Goal: Transaction & Acquisition: Subscribe to service/newsletter

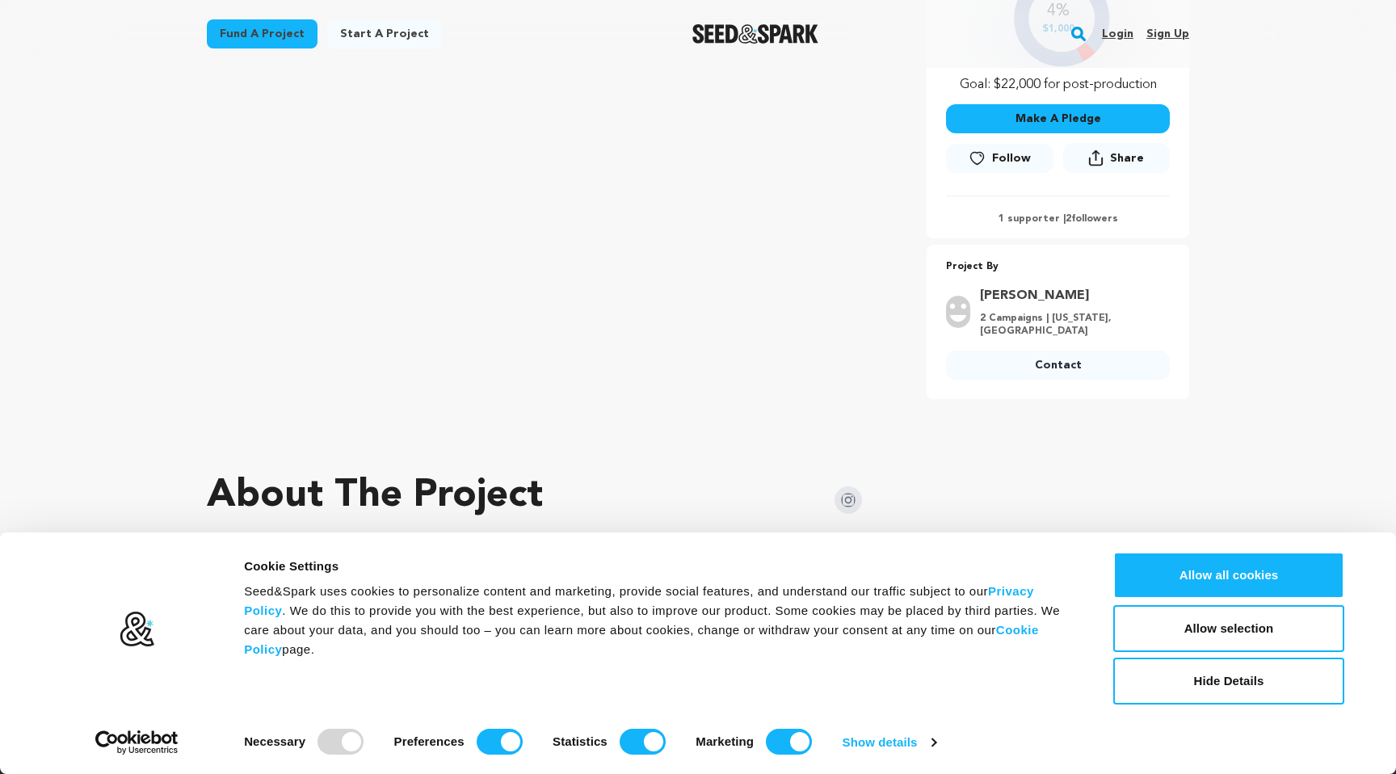
scroll to position [481, 0]
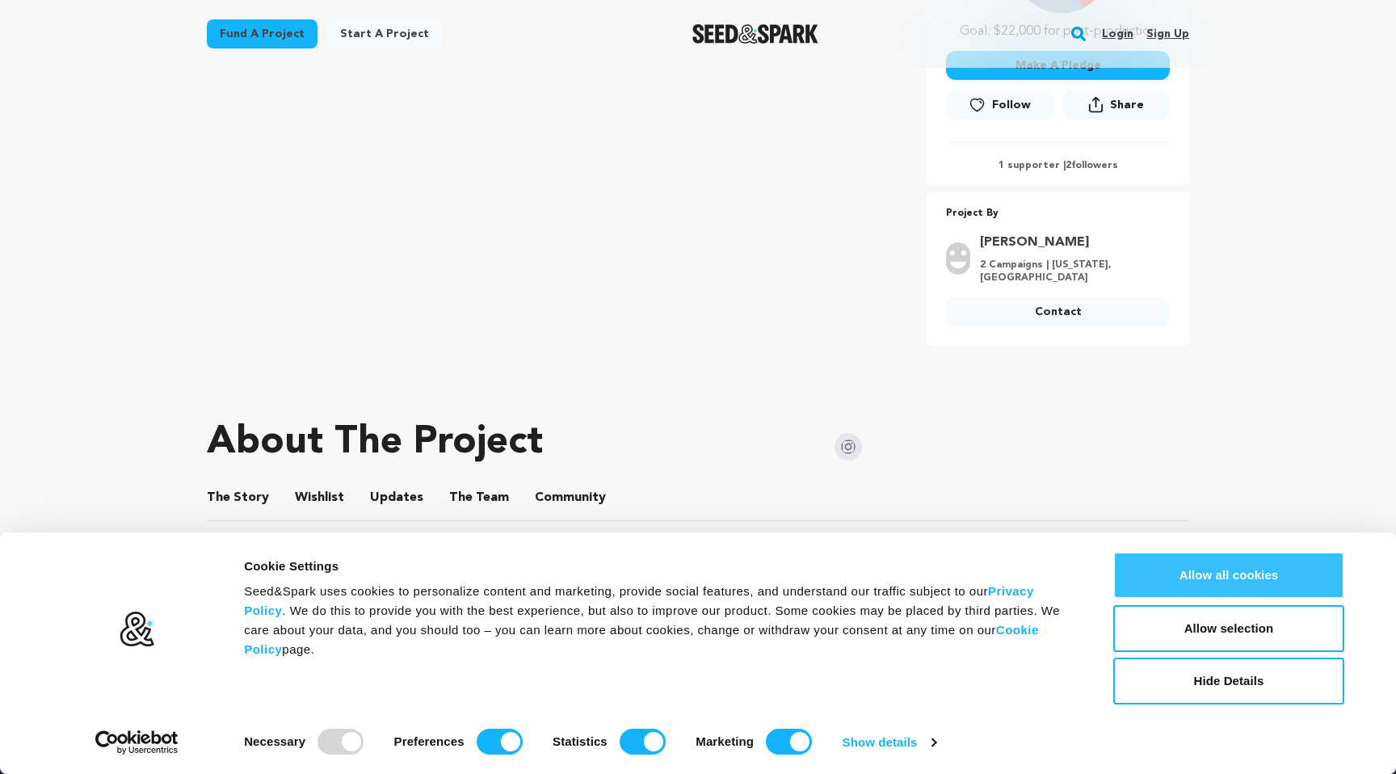
click at [1215, 577] on button "Allow all cookies" at bounding box center [1228, 575] width 231 height 47
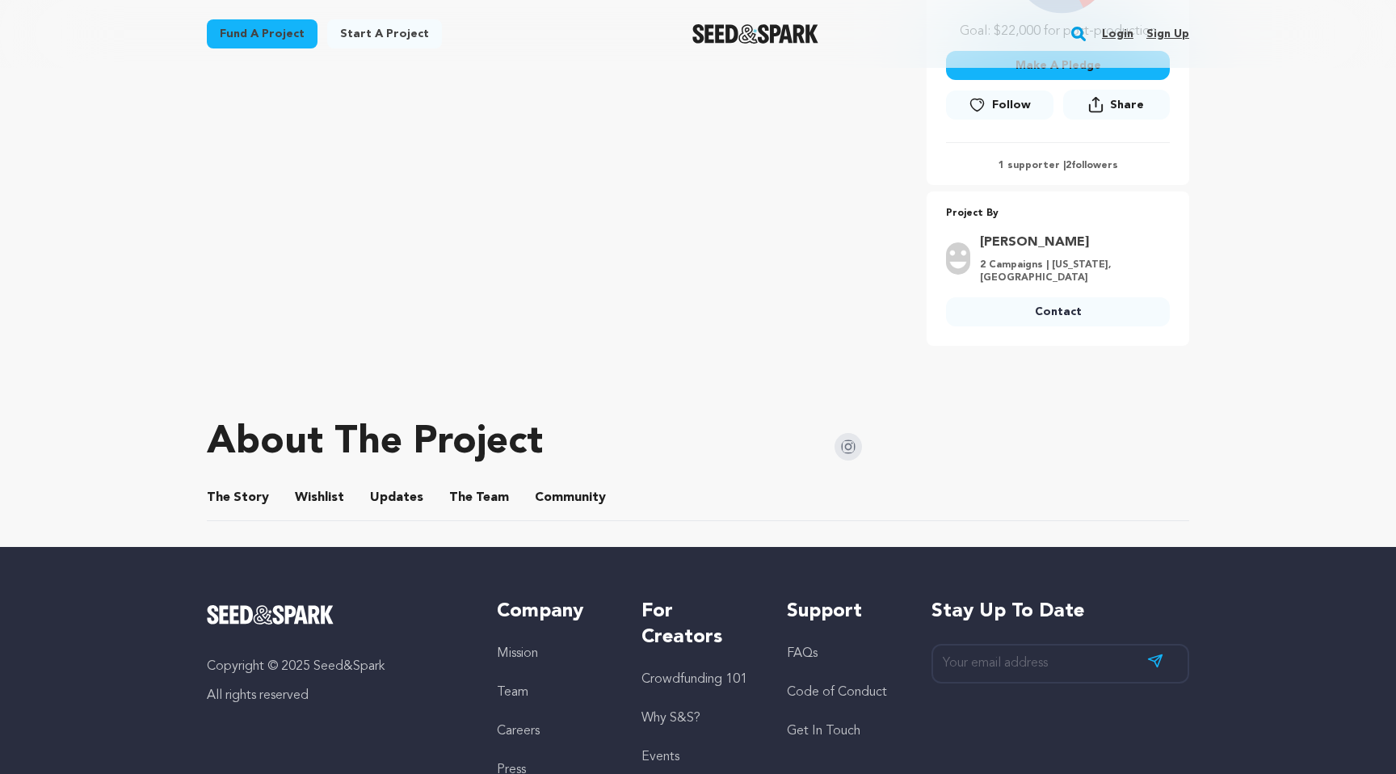
click at [479, 493] on button "The Team" at bounding box center [479, 500] width 39 height 39
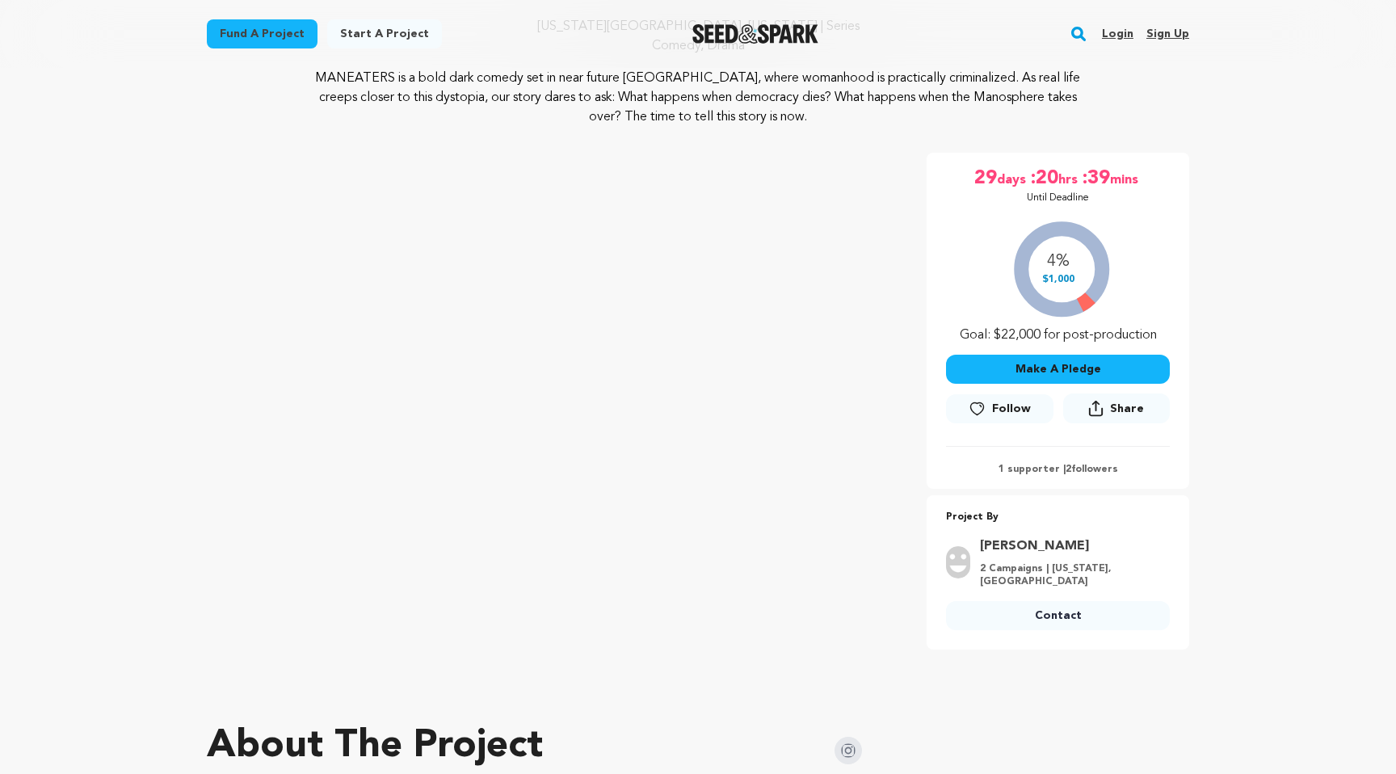
scroll to position [168, 0]
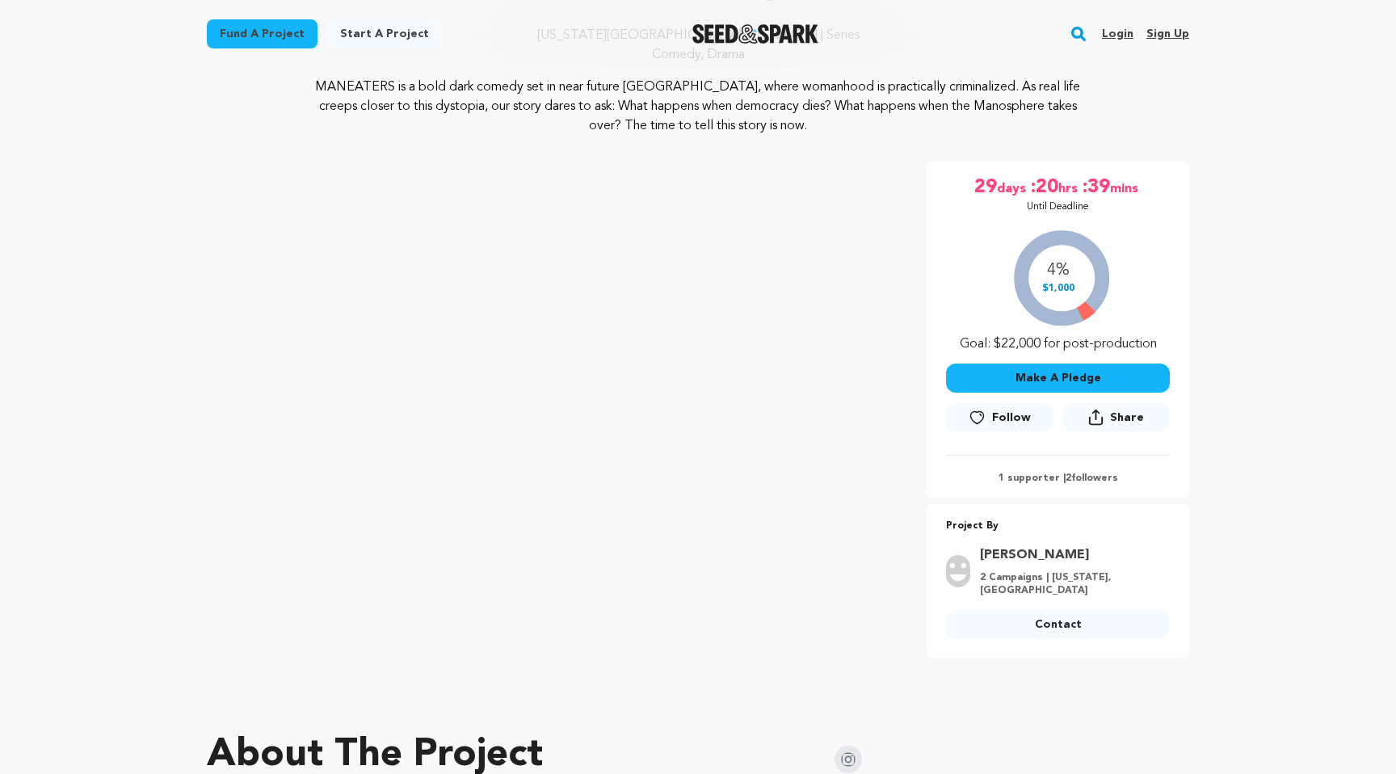
click at [1054, 279] on div "4% $1,000 Goal: $22,000 for post-production" at bounding box center [1058, 287] width 224 height 134
click at [1088, 475] on p "1 supporter | 2 followers" at bounding box center [1058, 478] width 224 height 13
click at [979, 414] on icon at bounding box center [976, 417] width 17 height 16
